Goal: Communication & Community: Connect with others

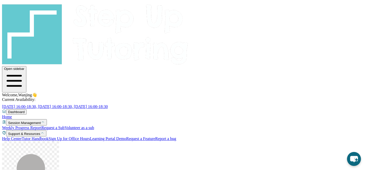
scroll to position [38, 0]
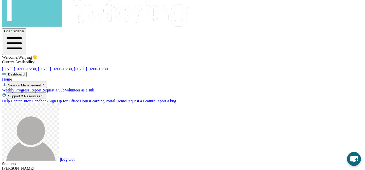
type input "**********"
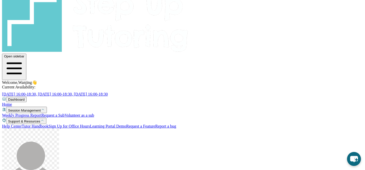
scroll to position [0, 0]
